Goal: Task Accomplishment & Management: Manage account settings

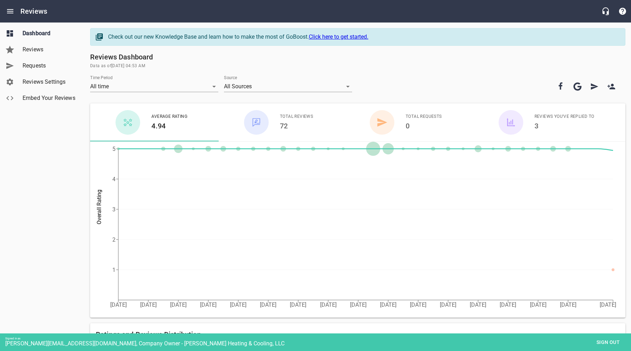
click at [35, 81] on span "Reviews Settings" at bounding box center [50, 82] width 54 height 8
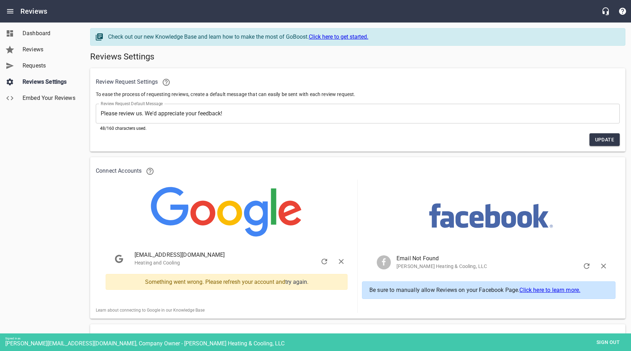
click at [52, 174] on div "Dashboard Reviews Requests Reviews Settings Embed Your Reviews" at bounding box center [42, 175] width 85 height 351
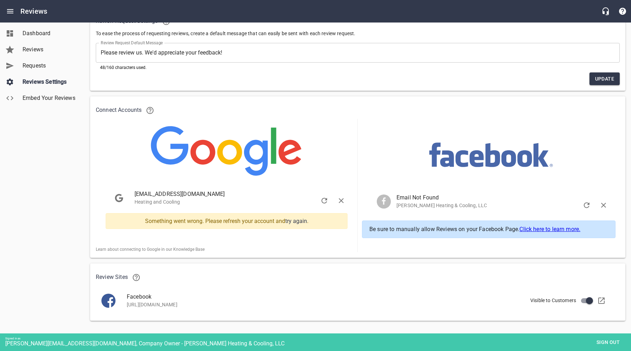
scroll to position [59, 0]
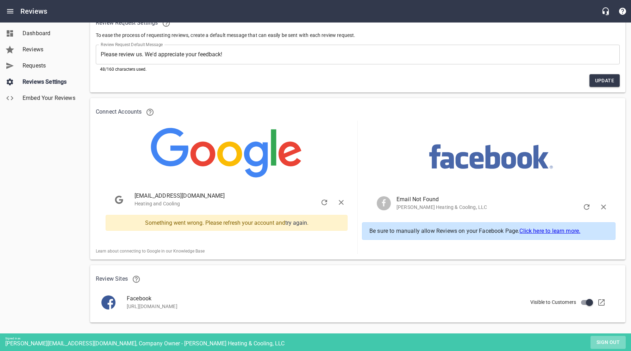
click at [603, 344] on span "Sign out" at bounding box center [608, 342] width 30 height 9
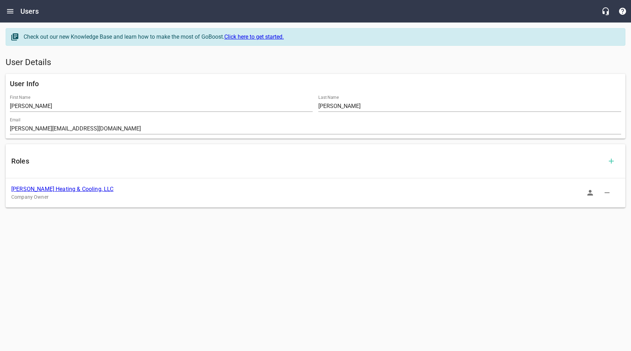
click at [67, 190] on link "[PERSON_NAME] Heating & Cooling, LLC" at bounding box center [62, 189] width 102 height 7
